Goal: Task Accomplishment & Management: Use online tool/utility

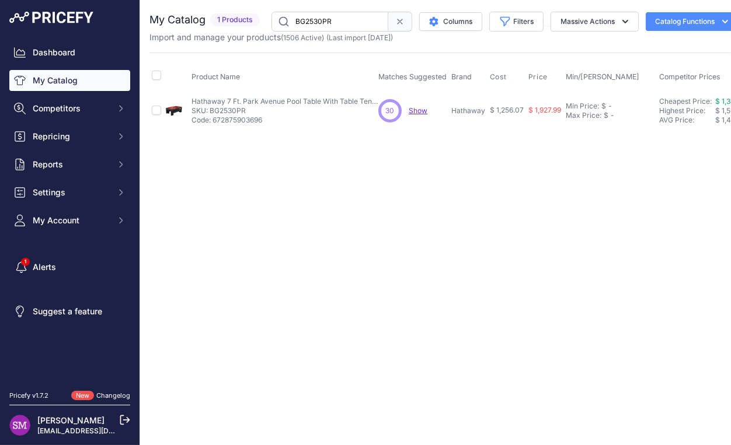
click at [415, 109] on span "Show" at bounding box center [417, 110] width 19 height 9
click at [502, 179] on div "Close You are not connected to the internet." at bounding box center [443, 222] width 607 height 445
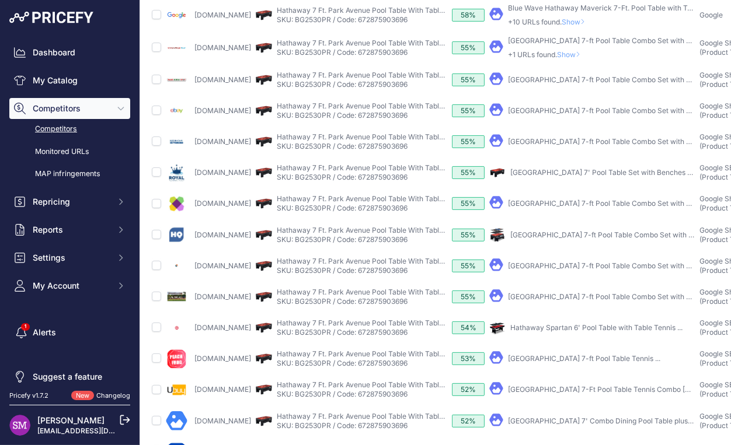
scroll to position [333, 0]
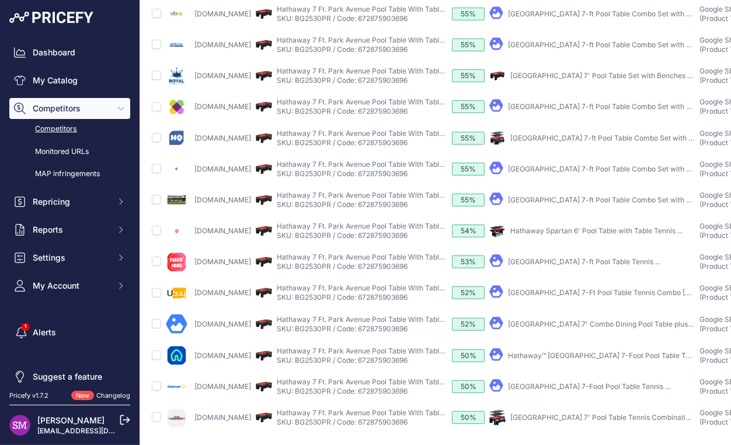
click at [578, 382] on link "Hathaway Park Avenue 7-Foot Pool Table Tennis ..." at bounding box center [589, 386] width 162 height 9
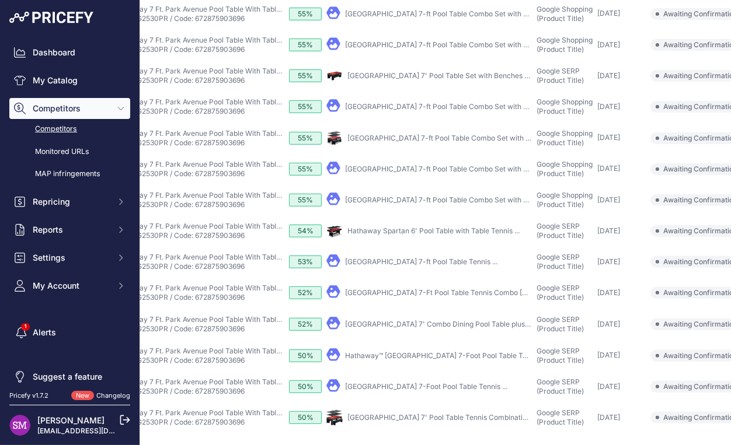
scroll to position [333, 229]
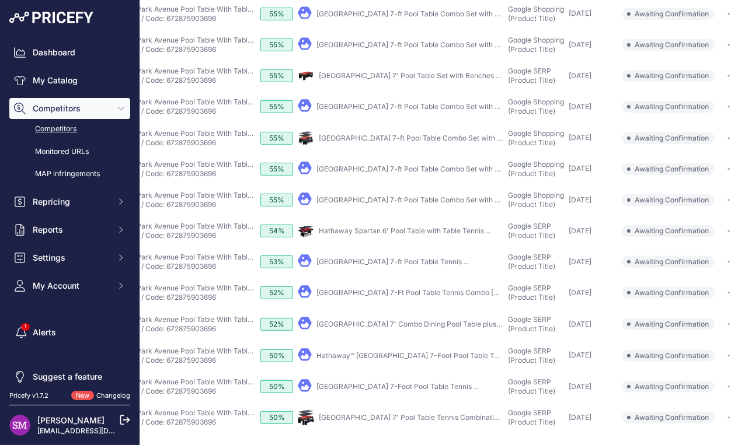
click at [727, 386] on icon "button" at bounding box center [731, 387] width 9 height 2
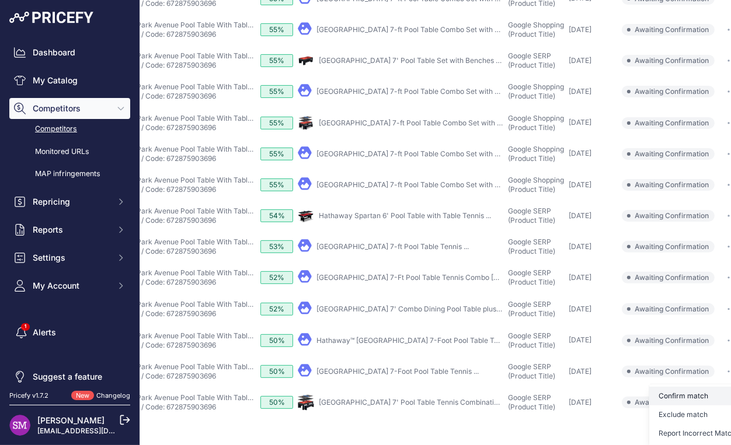
click at [680, 401] on button "Confirm match" at bounding box center [697, 396] width 96 height 19
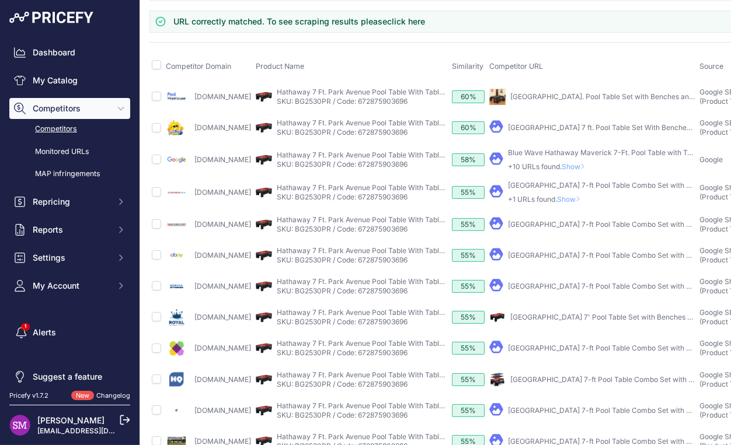
scroll to position [84, 0]
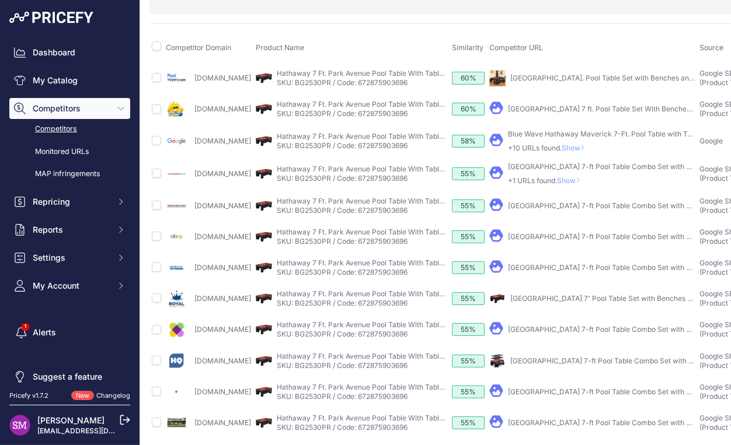
click at [578, 334] on link "Hathaway Park Avenue 7-ft Pool Table Combo Set with Benches" at bounding box center [611, 329] width 207 height 9
click at [605, 39] on th "Competitor URL" at bounding box center [592, 47] width 210 height 29
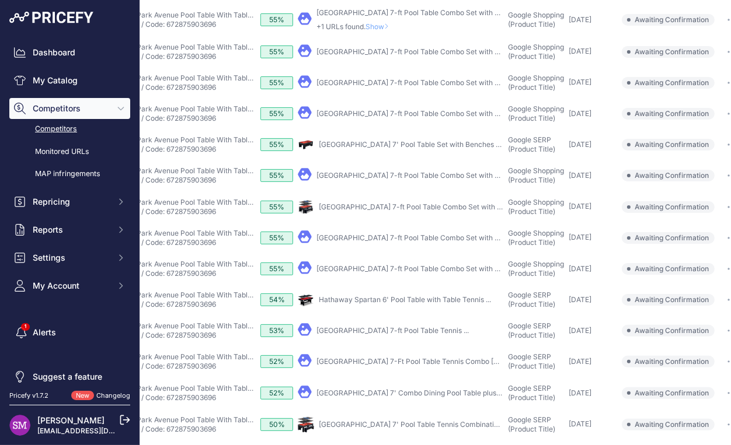
scroll to position [187, 229]
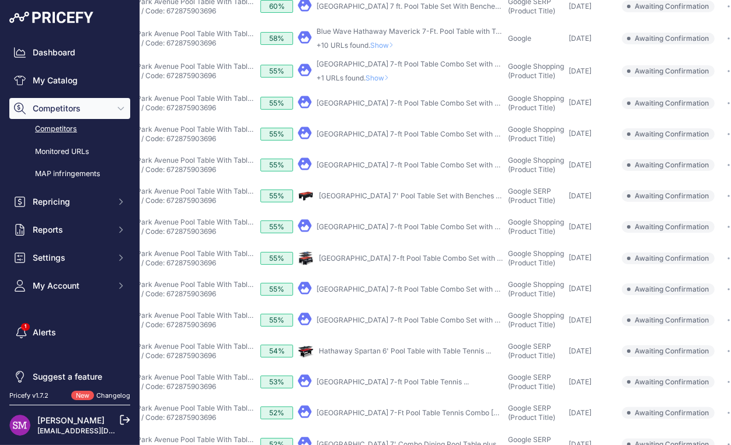
click at [720, 204] on button "button" at bounding box center [731, 196] width 23 height 16
click at [697, 225] on button "Confirm match" at bounding box center [697, 220] width 96 height 19
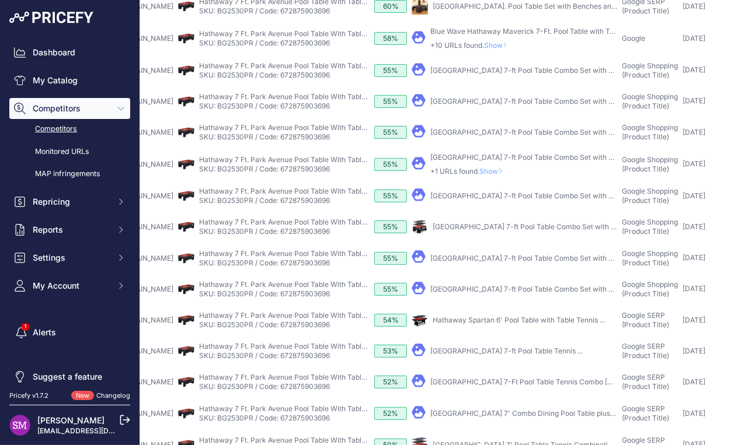
scroll to position [238, 0]
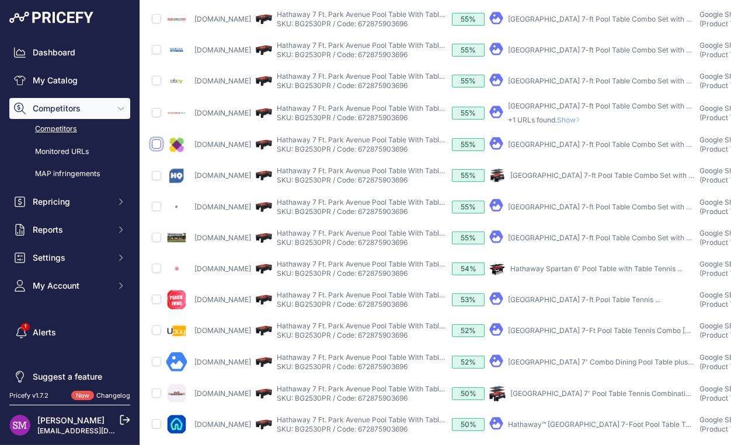
click at [155, 149] on input "checkbox" at bounding box center [156, 143] width 9 height 9
checkbox input "true"
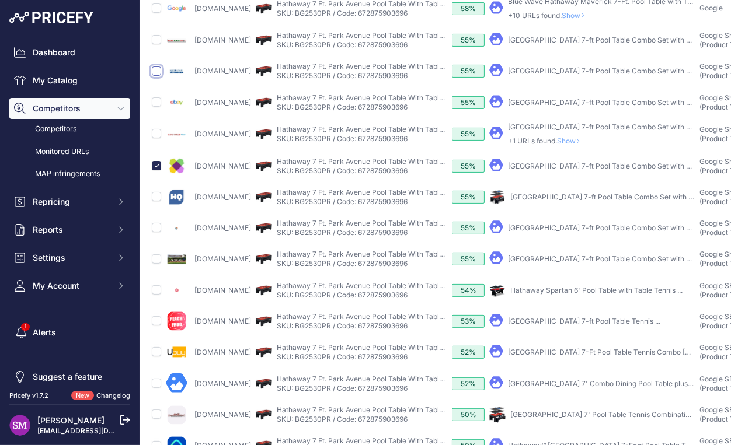
click at [157, 76] on input "checkbox" at bounding box center [156, 71] width 9 height 9
checkbox input "true"
click at [158, 106] on input "checkbox" at bounding box center [156, 101] width 9 height 9
checkbox input "true"
click at [160, 295] on input "checkbox" at bounding box center [156, 289] width 9 height 9
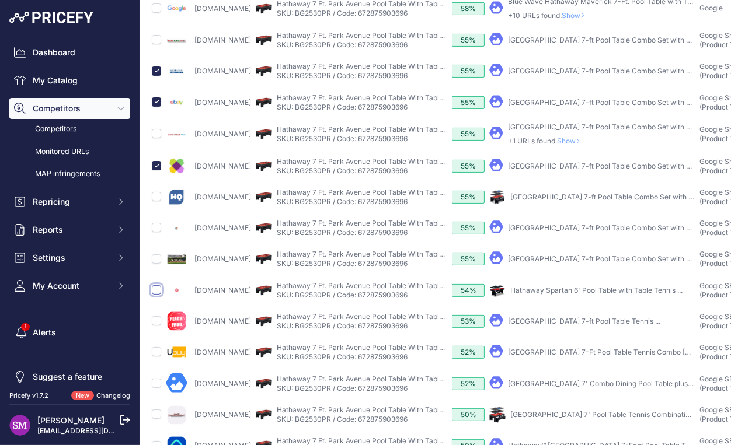
checkbox input "true"
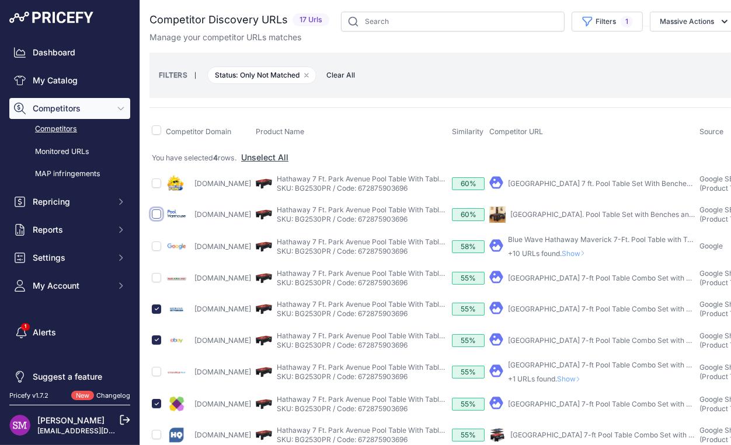
click at [157, 216] on input "checkbox" at bounding box center [156, 213] width 9 height 9
checkbox input "true"
click at [671, 25] on button "Massive Actions" at bounding box center [693, 22] width 88 height 20
click at [662, 48] on span "Confirm Match" at bounding box center [682, 49] width 57 height 10
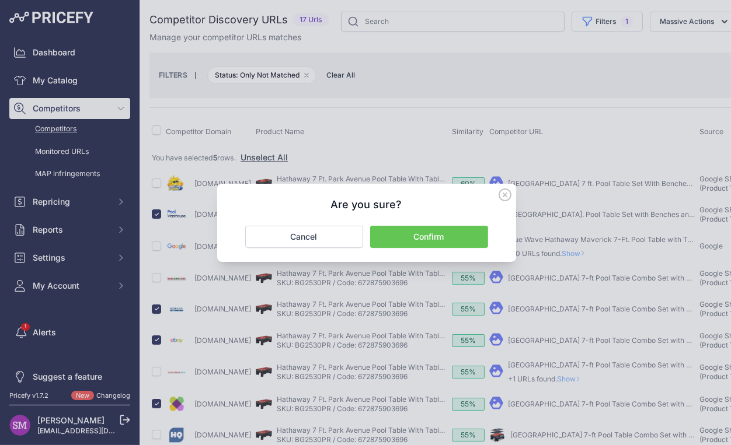
click at [455, 238] on button "Confirm" at bounding box center [429, 237] width 118 height 22
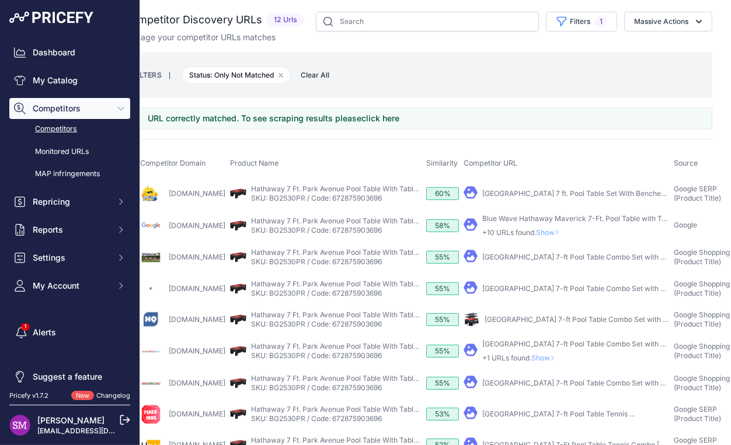
scroll to position [0, 51]
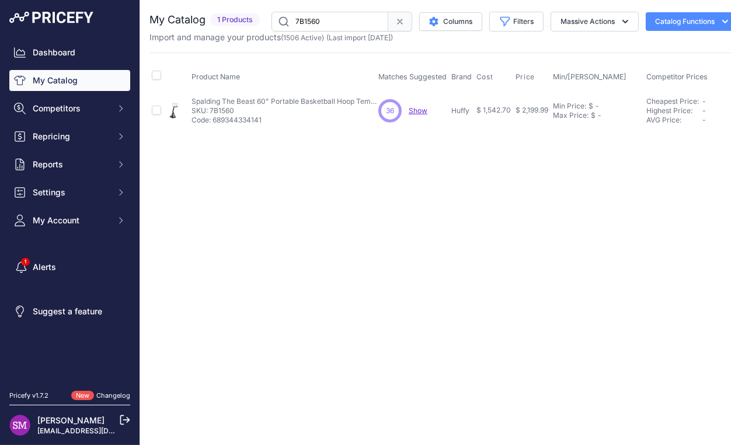
click at [420, 111] on span "Show" at bounding box center [417, 110] width 19 height 9
click at [222, 111] on p "SKU: 7B1560" at bounding box center [284, 110] width 187 height 9
copy p "7B1560"
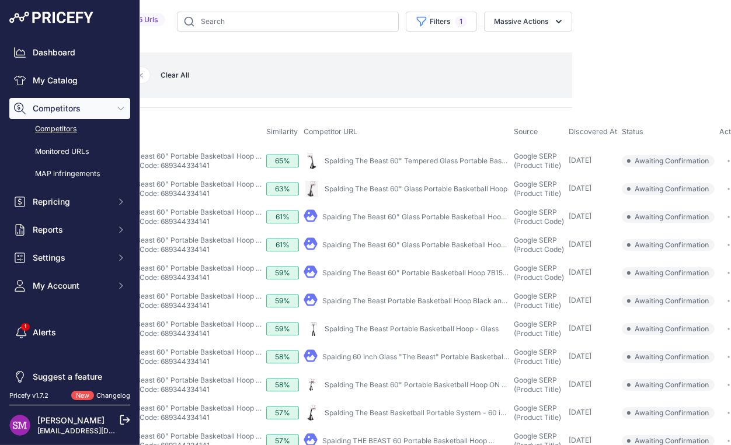
scroll to position [0, 180]
click at [507, 190] on link "Spalding The Beast 60" Glass Portable Basketball Hoop" at bounding box center [415, 188] width 183 height 9
click at [728, 190] on icon "button" at bounding box center [728, 188] width 1 height 1
click at [674, 215] on button "Confirm match" at bounding box center [697, 213] width 96 height 19
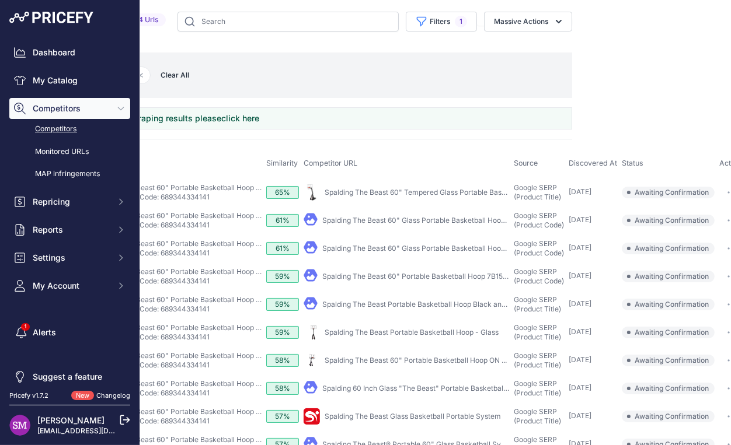
click at [727, 278] on icon "button" at bounding box center [731, 276] width 9 height 2
click at [668, 308] on button "Confirm match" at bounding box center [697, 301] width 96 height 19
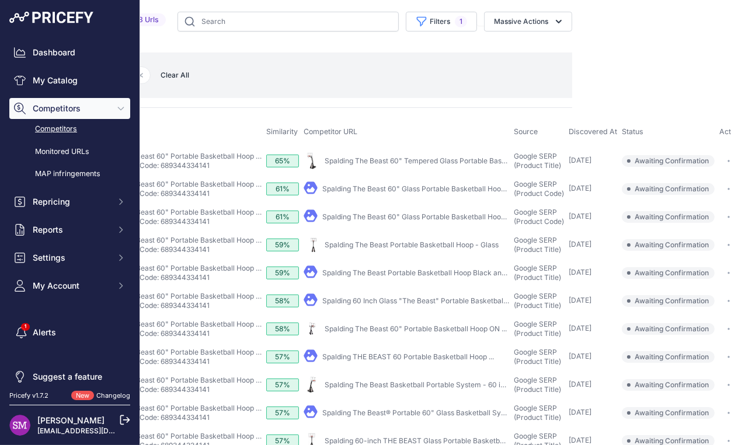
scroll to position [0, 0]
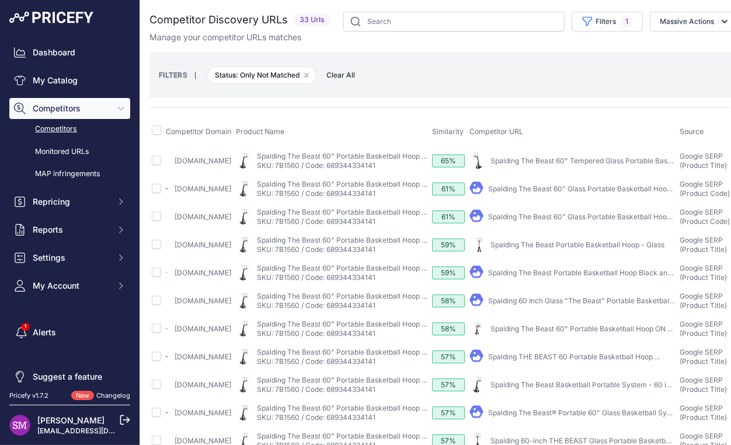
click at [563, 249] on link "Spalding The Beast Portable Basketball Hoop - Glass" at bounding box center [577, 244] width 174 height 9
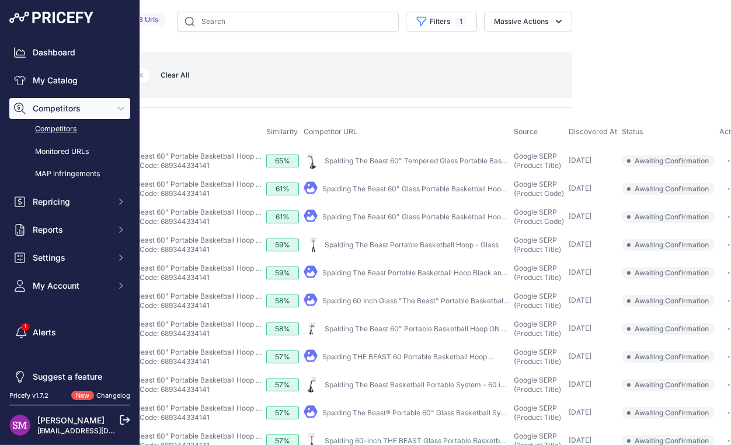
click at [722, 249] on button "button" at bounding box center [731, 245] width 23 height 16
click at [686, 274] on button "Confirm match" at bounding box center [697, 269] width 96 height 19
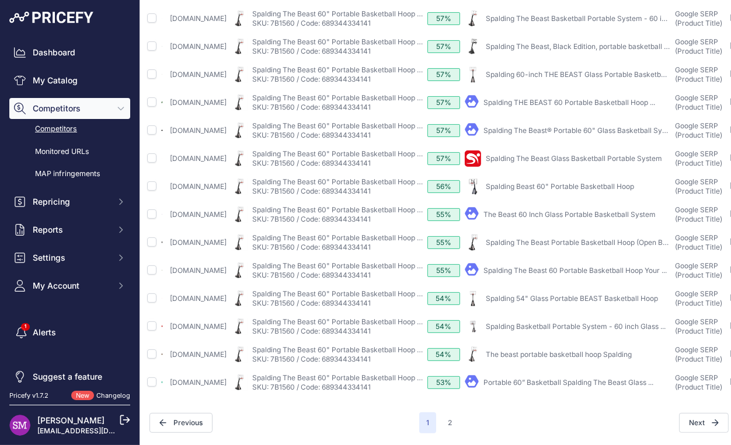
scroll to position [328, 26]
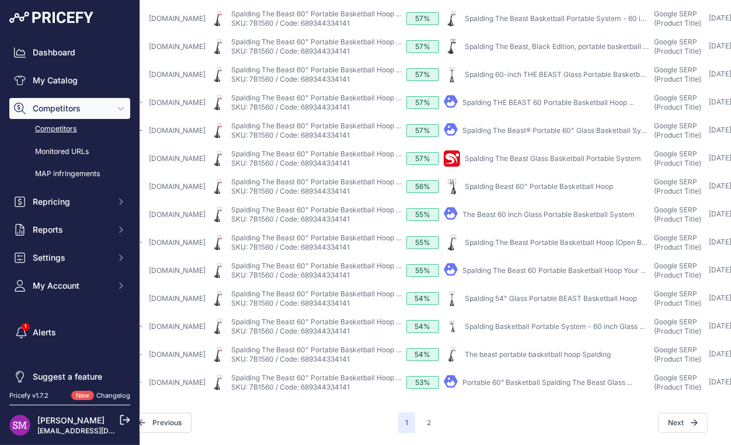
click at [532, 303] on link "Spalding 54" Glass Portable BEAST Basketball Hoop" at bounding box center [550, 298] width 172 height 9
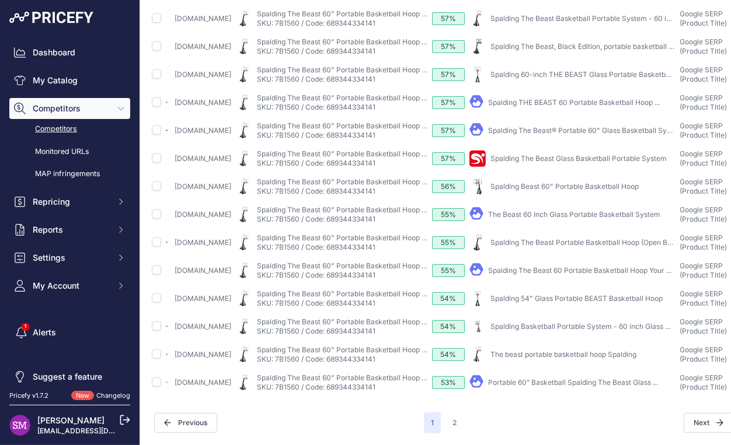
scroll to position [389, 0]
click at [445, 413] on button "2" at bounding box center [454, 423] width 18 height 21
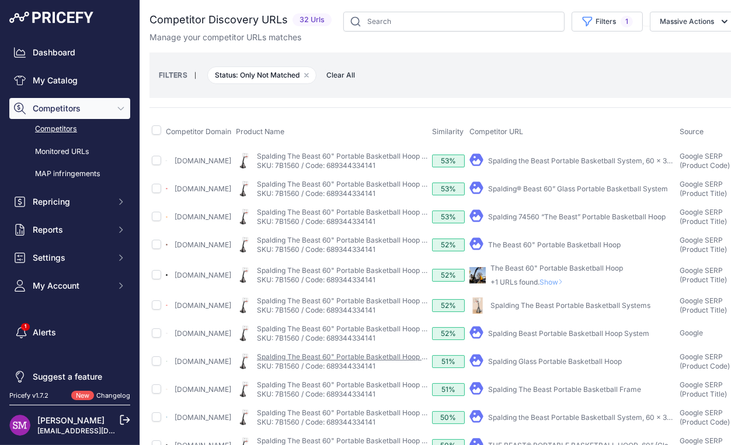
scroll to position [131, 0]
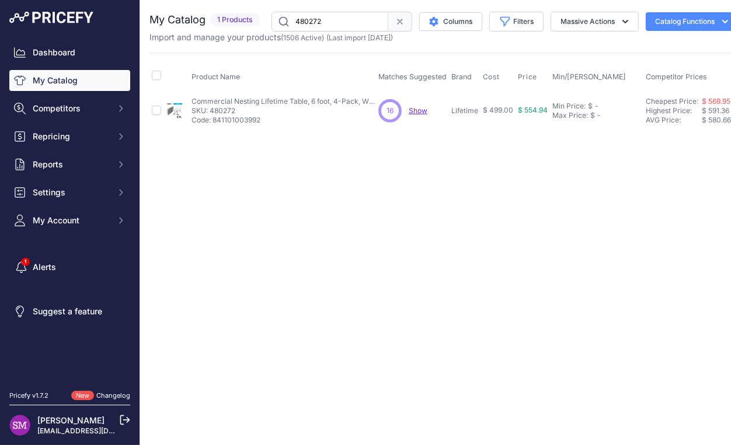
click at [420, 113] on span "Show" at bounding box center [417, 110] width 19 height 9
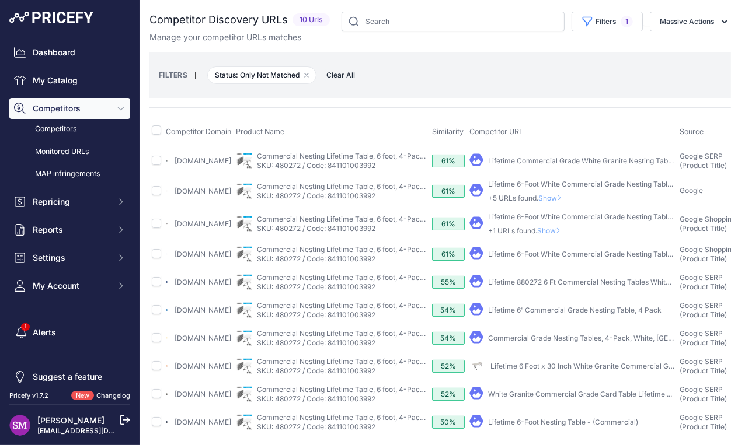
click at [577, 315] on link "Lifetime 6' Commercial Grade Nesting Table, 4 Pack" at bounding box center [574, 310] width 173 height 9
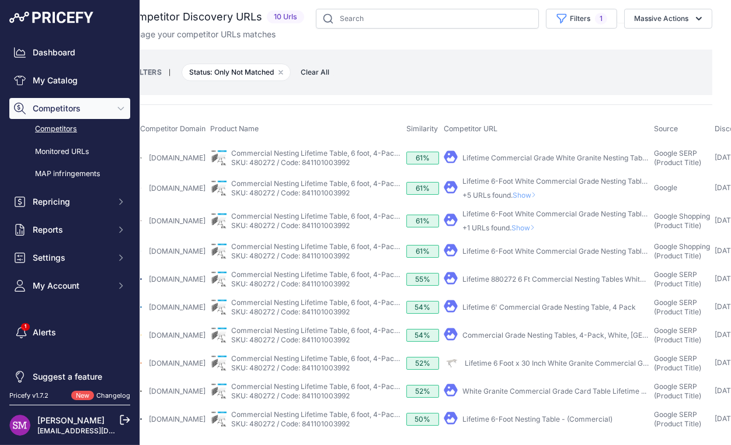
scroll to position [34, 0]
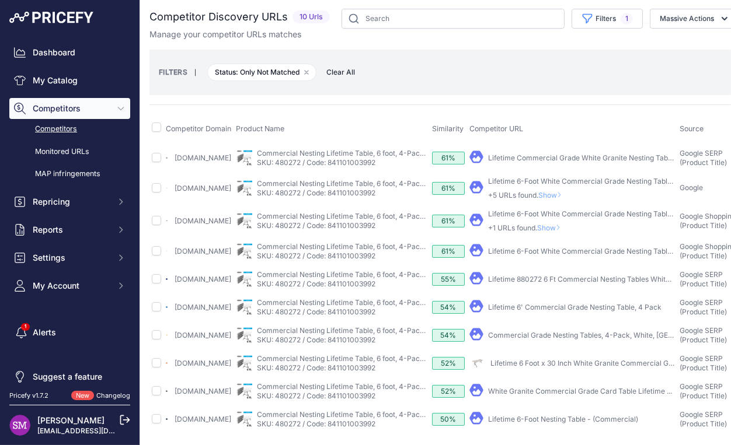
click at [541, 415] on link "Lifetime 6-Foot Nesting Table - (Commercial)" at bounding box center [563, 419] width 150 height 9
